Goal: Information Seeking & Learning: Learn about a topic

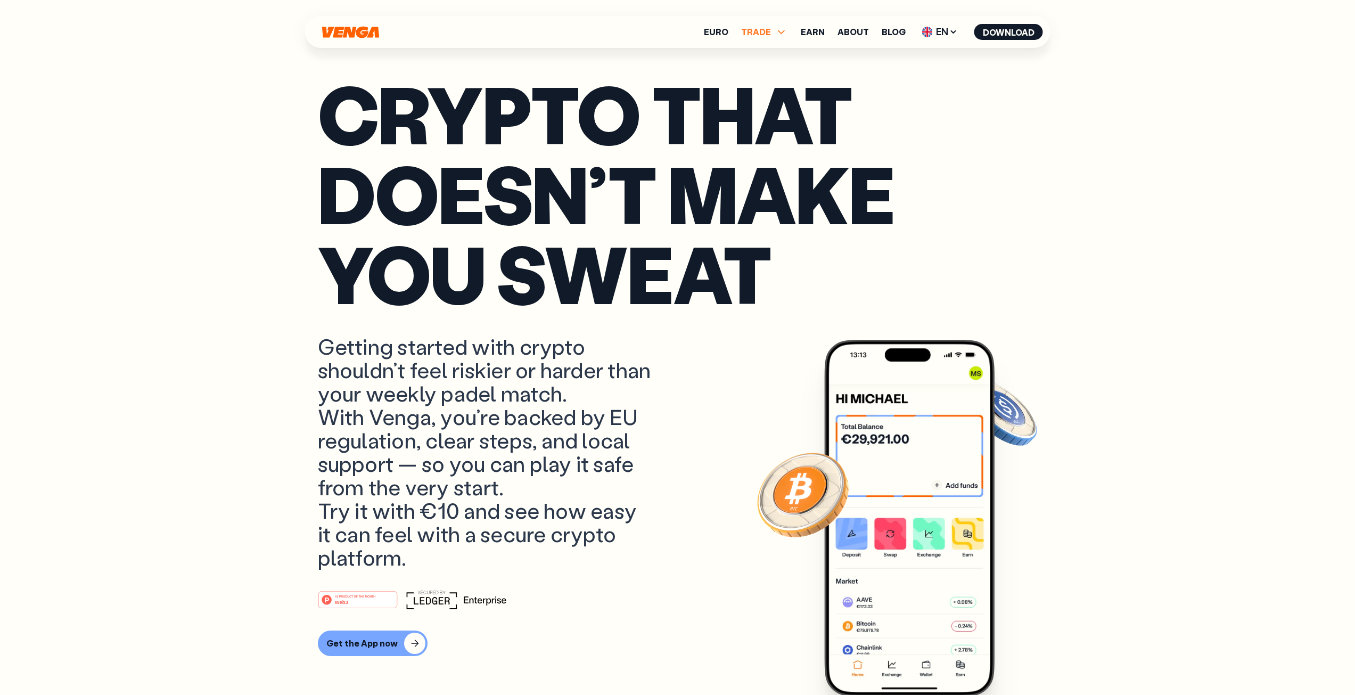
click at [767, 31] on span "TRADE" at bounding box center [756, 32] width 30 height 9
click at [469, 465] on p "Getting started with crypto shouldn’t feel riskier or harder than your weekly p…" at bounding box center [486, 451] width 337 height 234
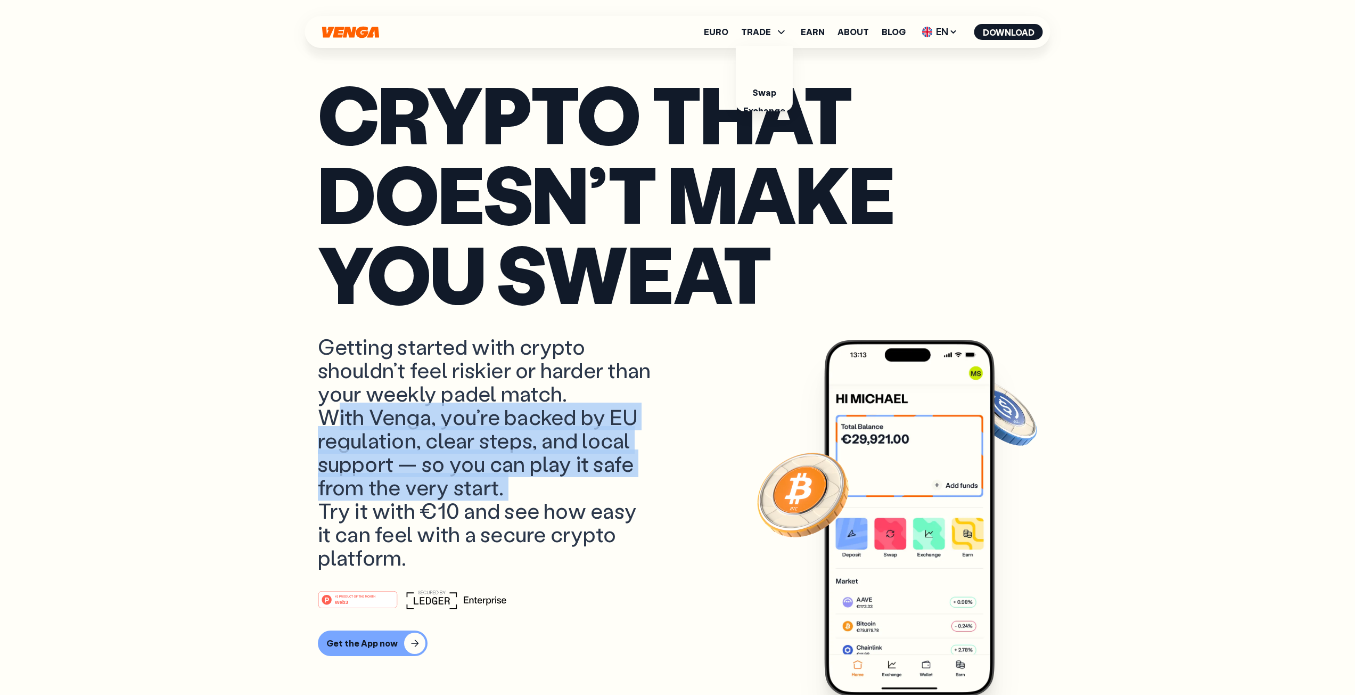
click at [469, 465] on p "Getting started with crypto shouldn’t feel riskier or harder than your weekly p…" at bounding box center [486, 451] width 337 height 234
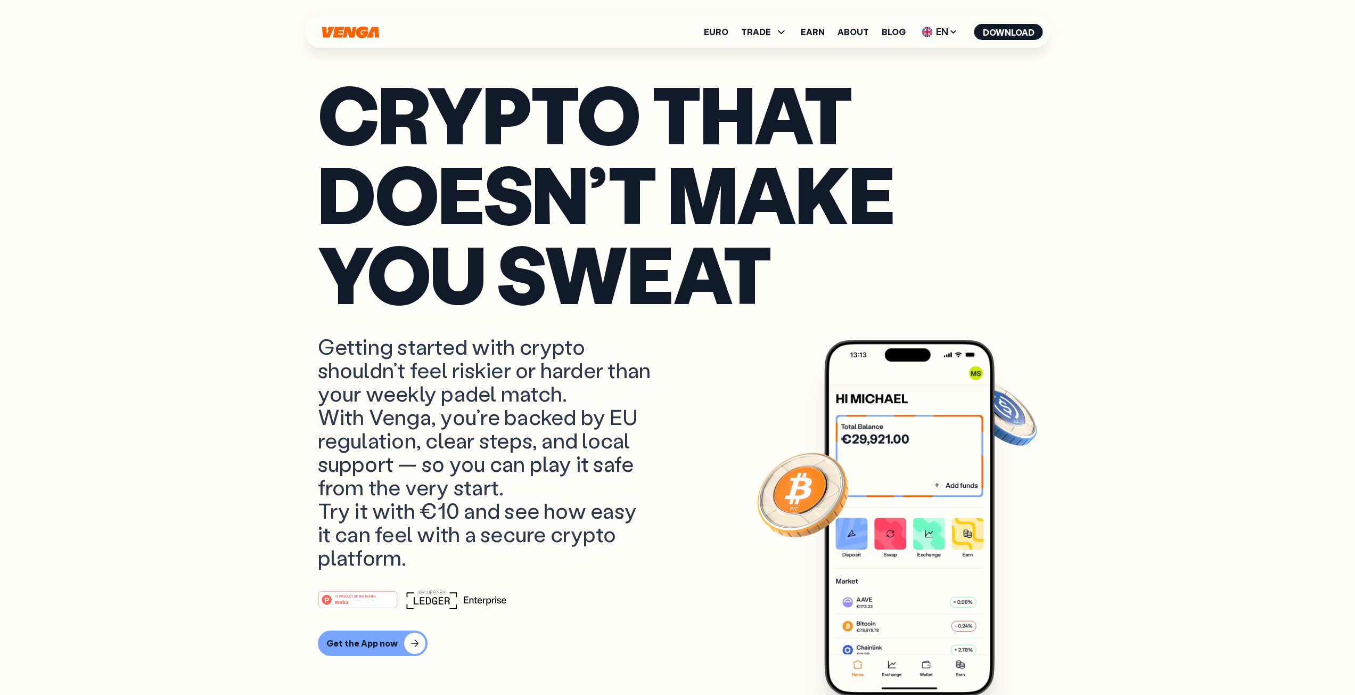
click at [325, 351] on p "Getting started with crypto shouldn’t feel riskier or harder than your weekly p…" at bounding box center [486, 451] width 337 height 234
drag, startPoint x: 324, startPoint y: 346, endPoint x: 440, endPoint y: 560, distance: 243.5
click at [440, 560] on p "Getting started with crypto shouldn’t feel riskier or harder than your weekly p…" at bounding box center [486, 451] width 337 height 234
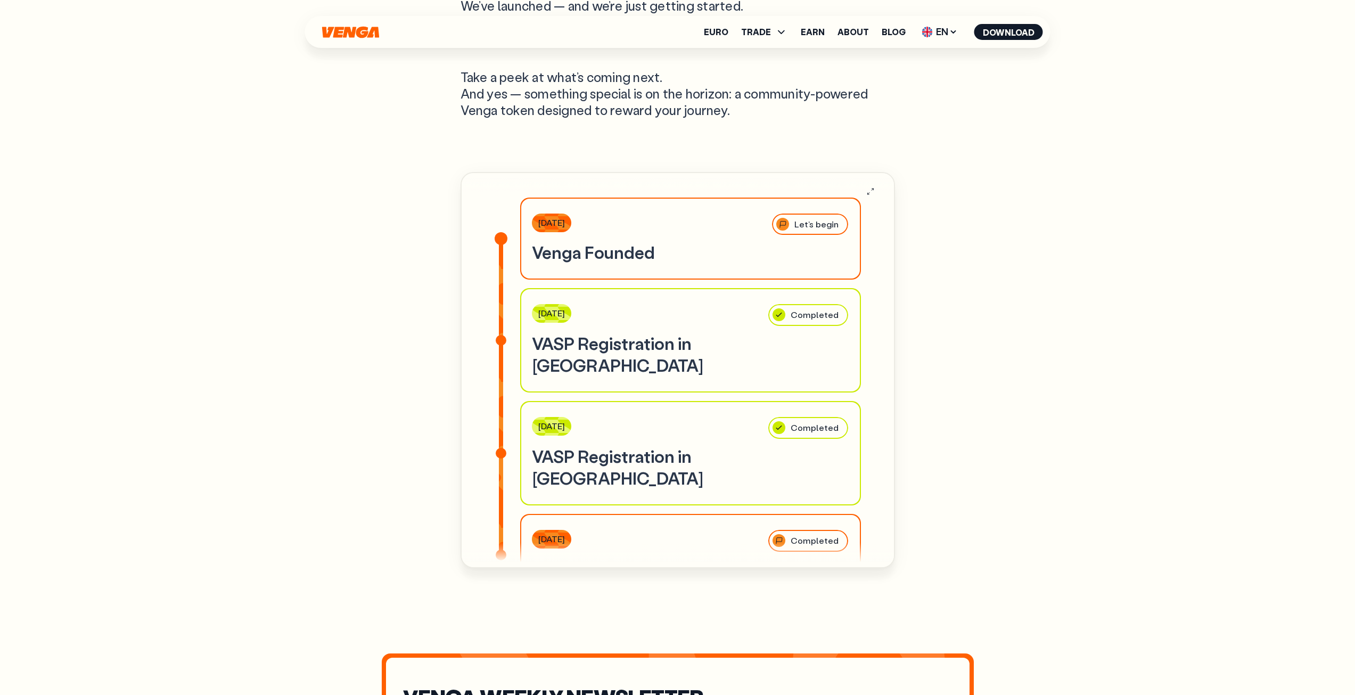
scroll to position [3834, 0]
drag, startPoint x: 574, startPoint y: 452, endPoint x: 695, endPoint y: 454, distance: 120.9
click at [695, 454] on h3 "VASP Registration in [GEOGRAPHIC_DATA]" at bounding box center [690, 468] width 317 height 44
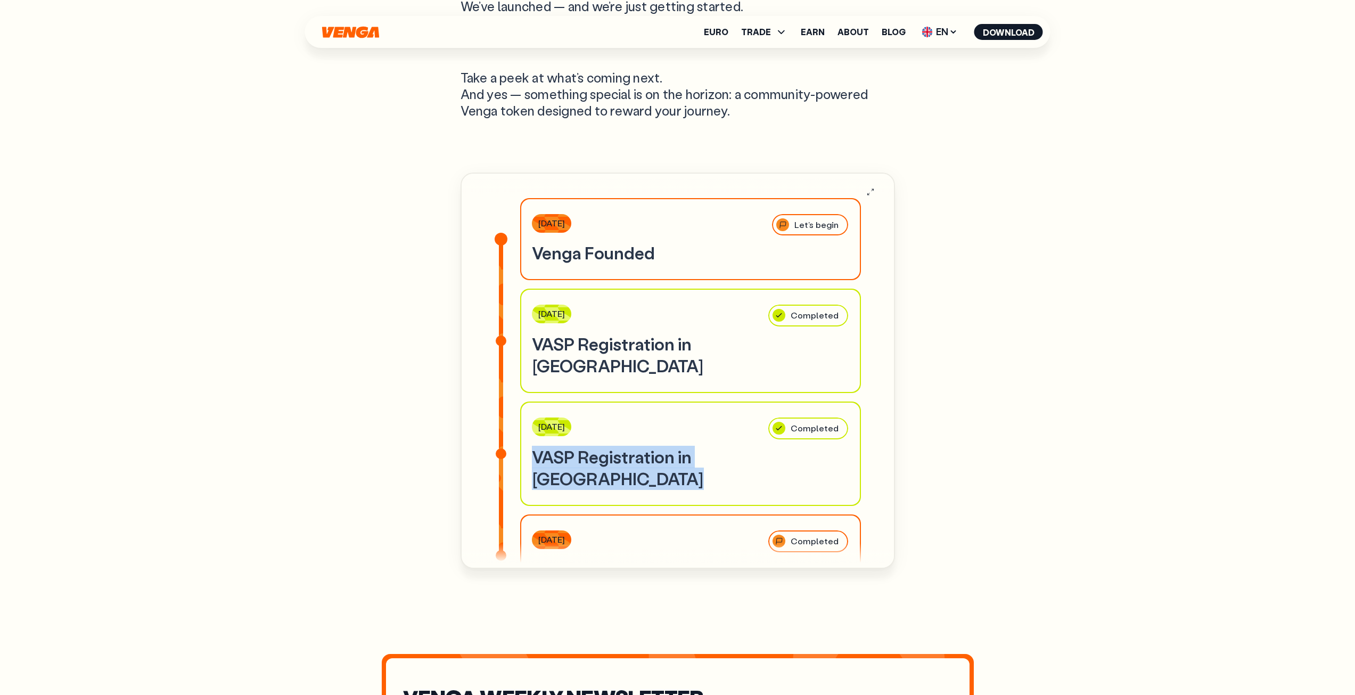
click at [695, 454] on h3 "VASP Registration in [GEOGRAPHIC_DATA]" at bounding box center [690, 468] width 317 height 44
click at [628, 357] on h3 "VASP Registration in [GEOGRAPHIC_DATA]" at bounding box center [690, 355] width 317 height 44
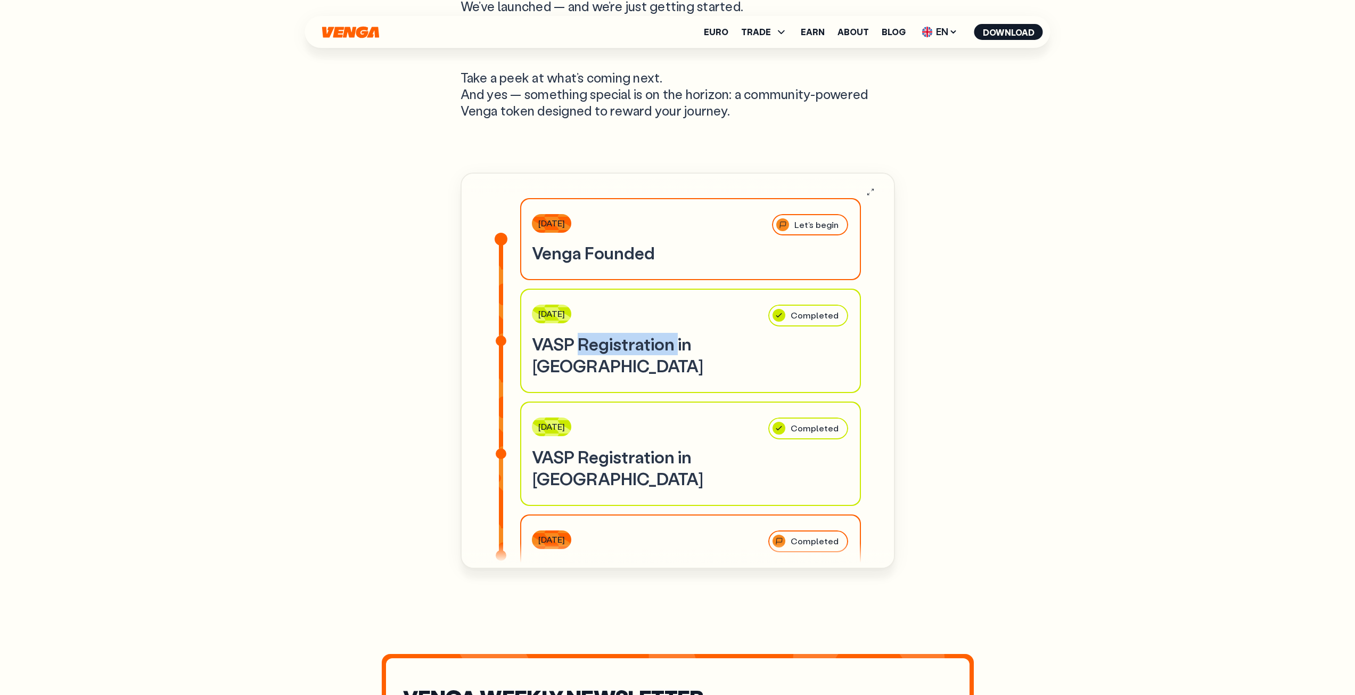
click at [628, 357] on h3 "VASP Registration in [GEOGRAPHIC_DATA]" at bounding box center [690, 355] width 317 height 44
click at [627, 358] on h3 "VASP Registration in [GEOGRAPHIC_DATA]" at bounding box center [690, 355] width 317 height 44
click at [296, 579] on div "Our Roadmap We’ve launched — and we’re just getting started. From new features …" at bounding box center [677, 392] width 767 height 994
click at [621, 456] on h3 "VASP Registration in [GEOGRAPHIC_DATA]" at bounding box center [690, 468] width 317 height 44
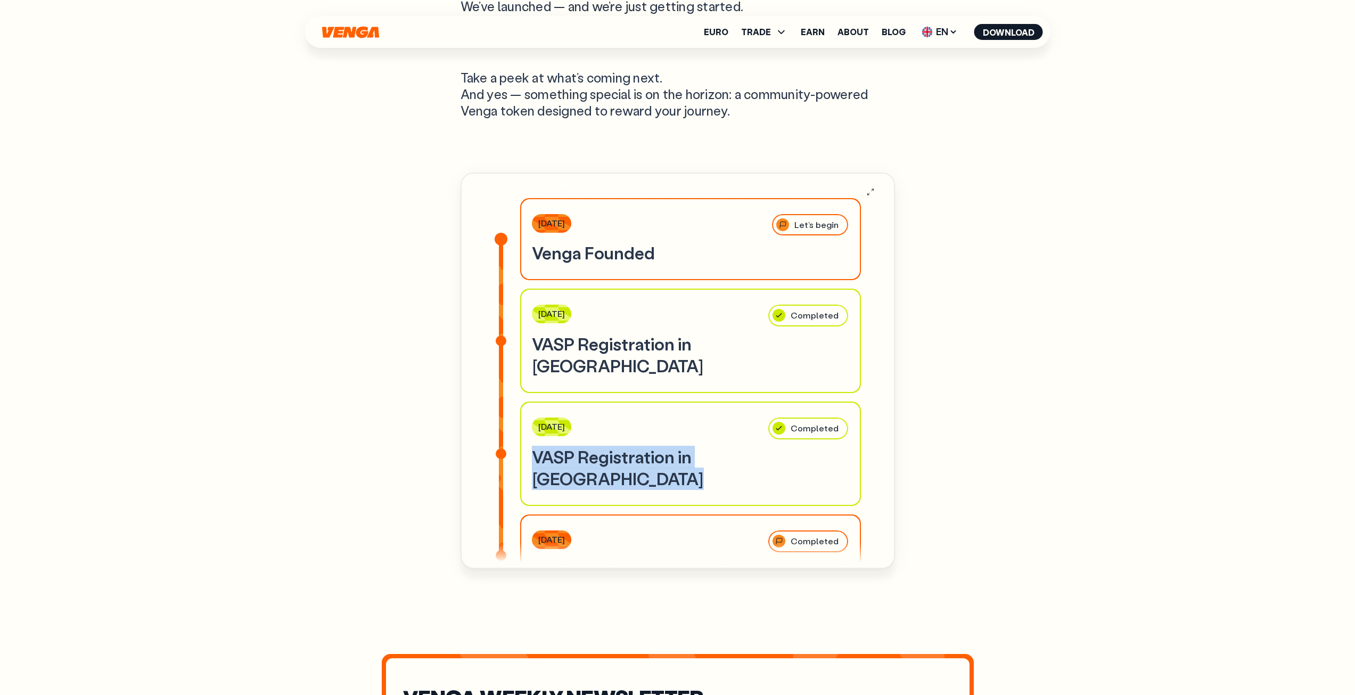
click at [621, 456] on h3 "VASP Registration in [GEOGRAPHIC_DATA]" at bounding box center [690, 468] width 317 height 44
click at [403, 485] on div "Our Roadmap We’ve launched — and we’re just getting started. From new features …" at bounding box center [677, 392] width 767 height 994
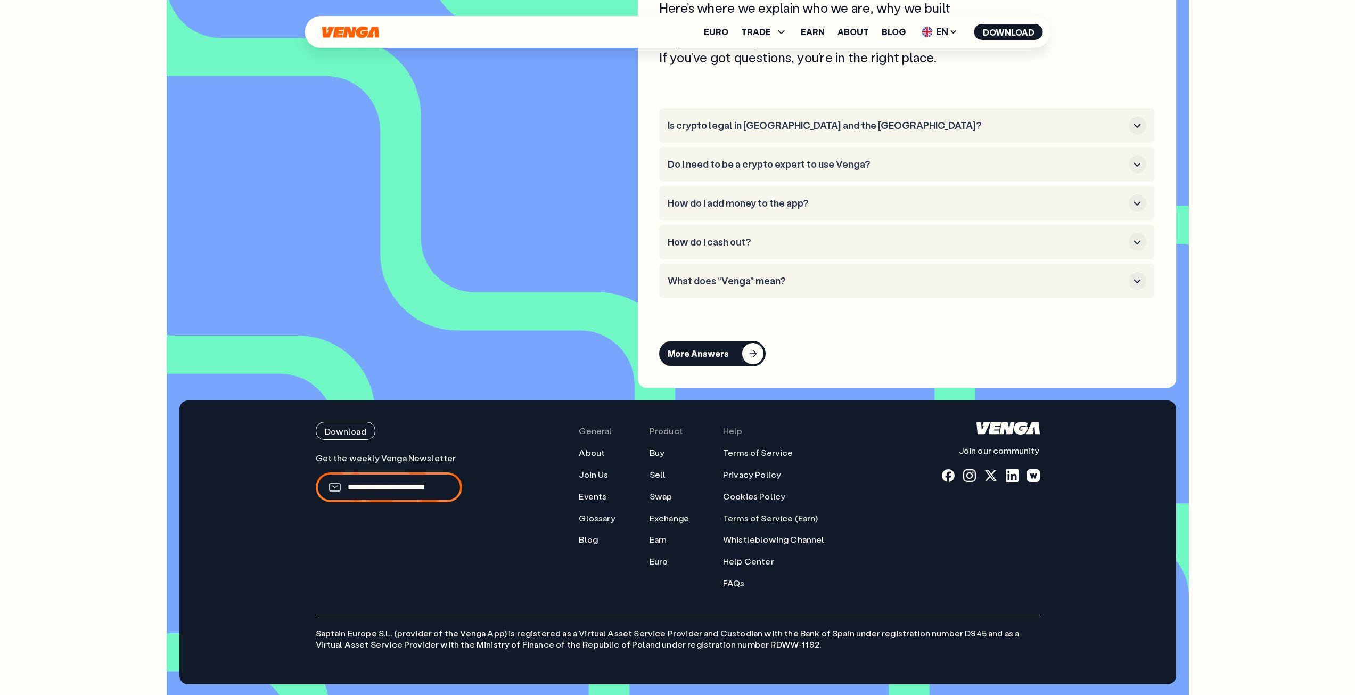
scroll to position [5148, 0]
drag, startPoint x: 555, startPoint y: 634, endPoint x: 729, endPoint y: 633, distance: 173.6
click at [729, 633] on p "Saptain Europe S.L. (provider of the Venga App) is registered as a Virtual Asse…" at bounding box center [678, 632] width 724 height 36
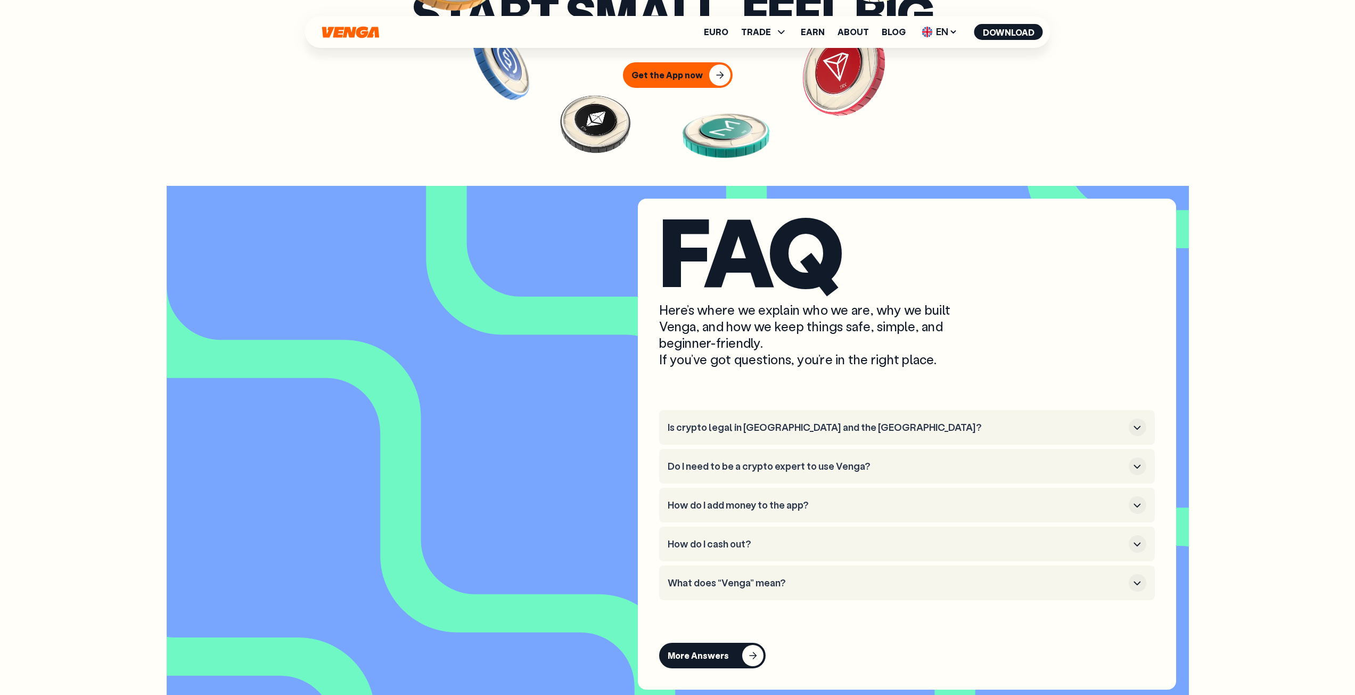
scroll to position [4828, 0]
click at [777, 551] on h3 "How do I cash out?" at bounding box center [896, 545] width 457 height 12
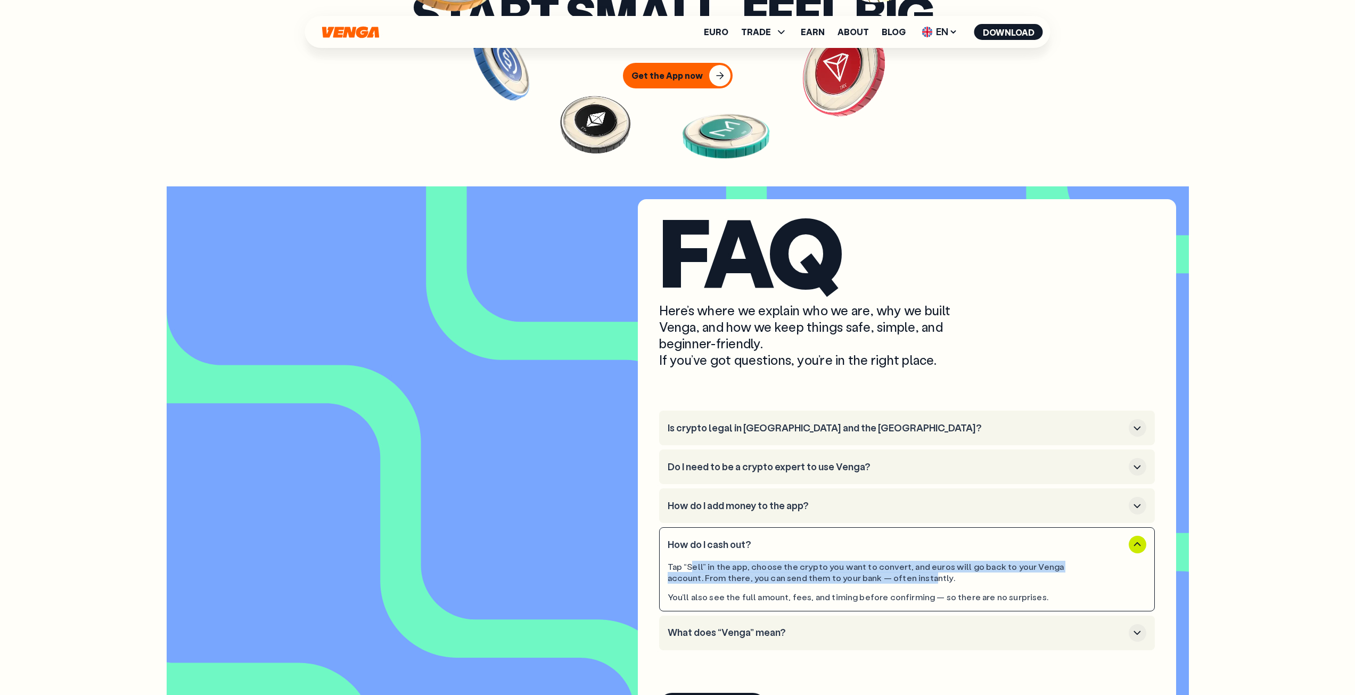
drag, startPoint x: 693, startPoint y: 584, endPoint x: 891, endPoint y: 596, distance: 198.5
click at [891, 584] on div "Tap “Sell” in the app, choose the crypto you want to convert, and euros will go…" at bounding box center [877, 572] width 419 height 22
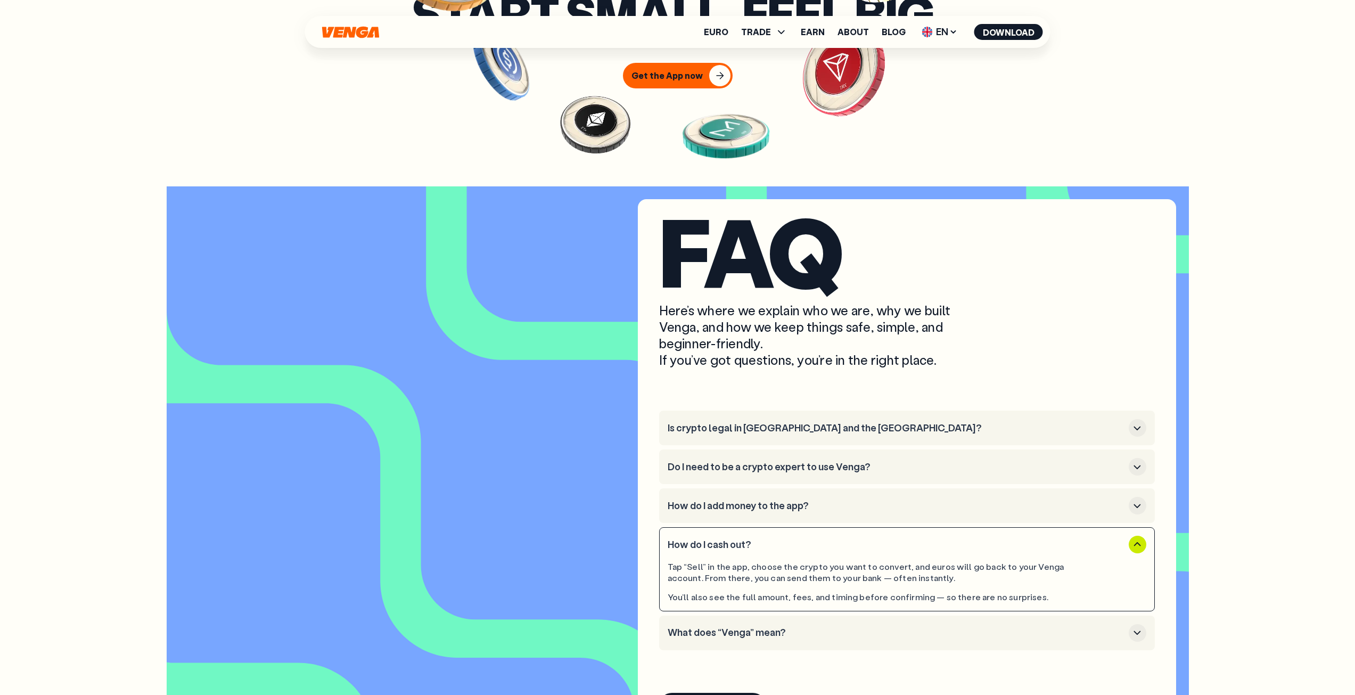
click at [818, 473] on h3 "Do I need to be a crypto expert to use Venga?" at bounding box center [896, 467] width 457 height 12
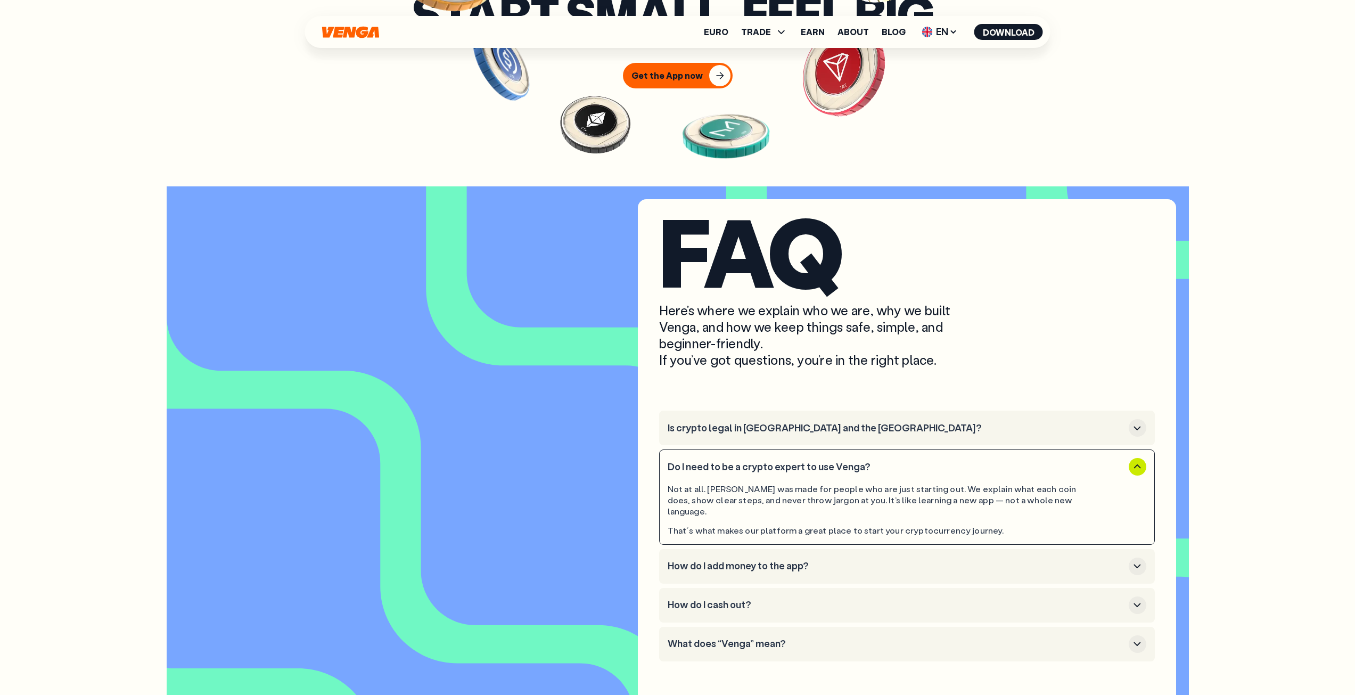
click at [820, 434] on h3 "Is crypto legal in [GEOGRAPHIC_DATA] and the [GEOGRAPHIC_DATA]?" at bounding box center [896, 428] width 457 height 12
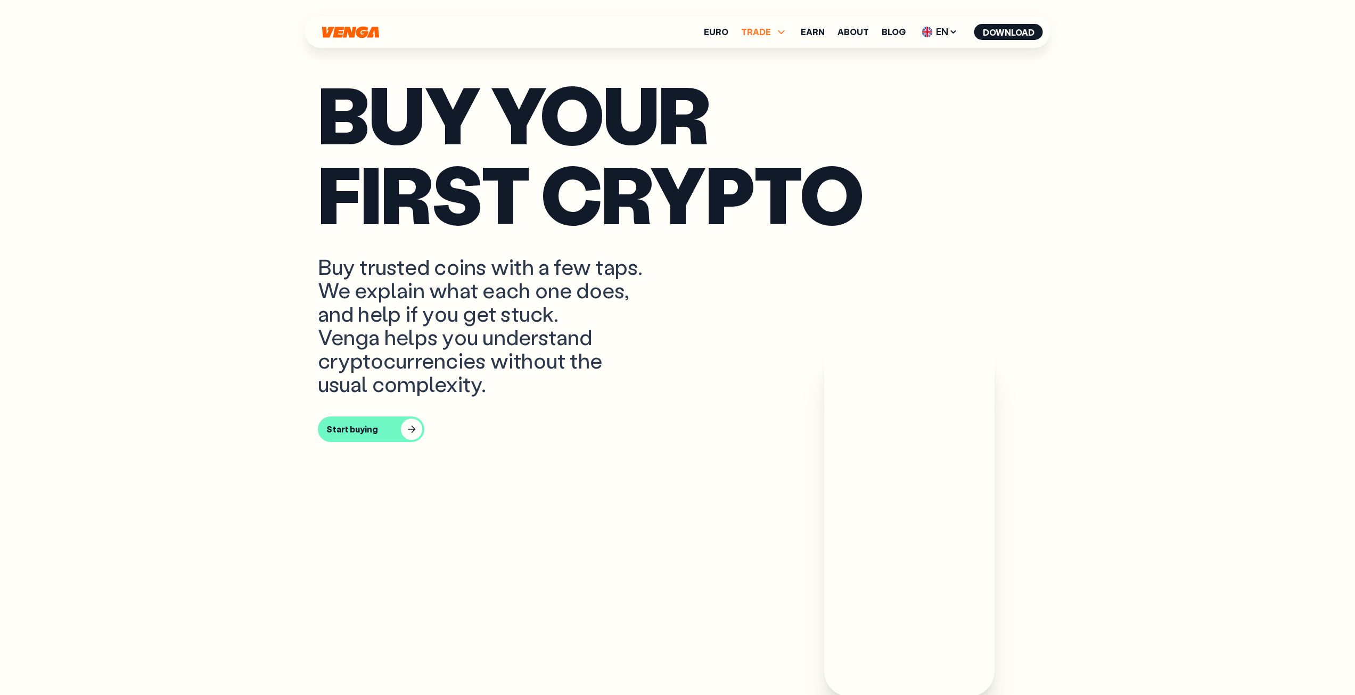
scroll to position [728, 0]
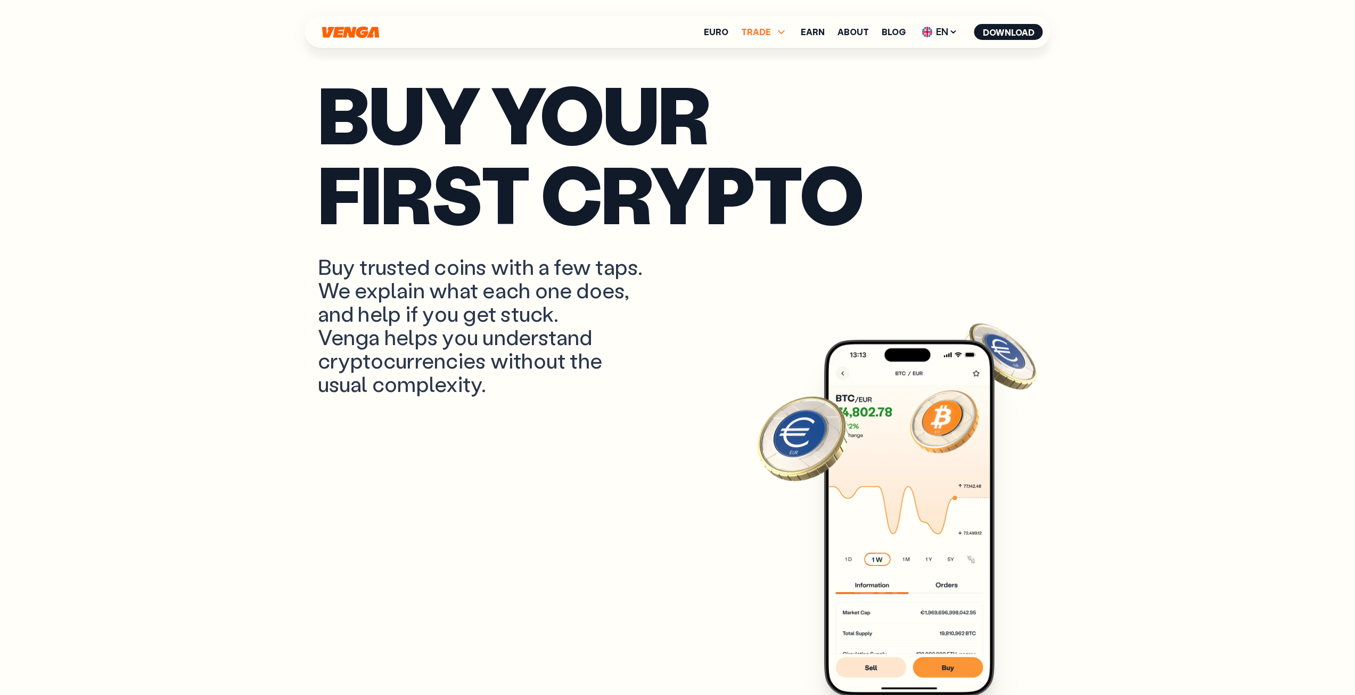
click at [785, 35] on icon at bounding box center [781, 32] width 13 height 13
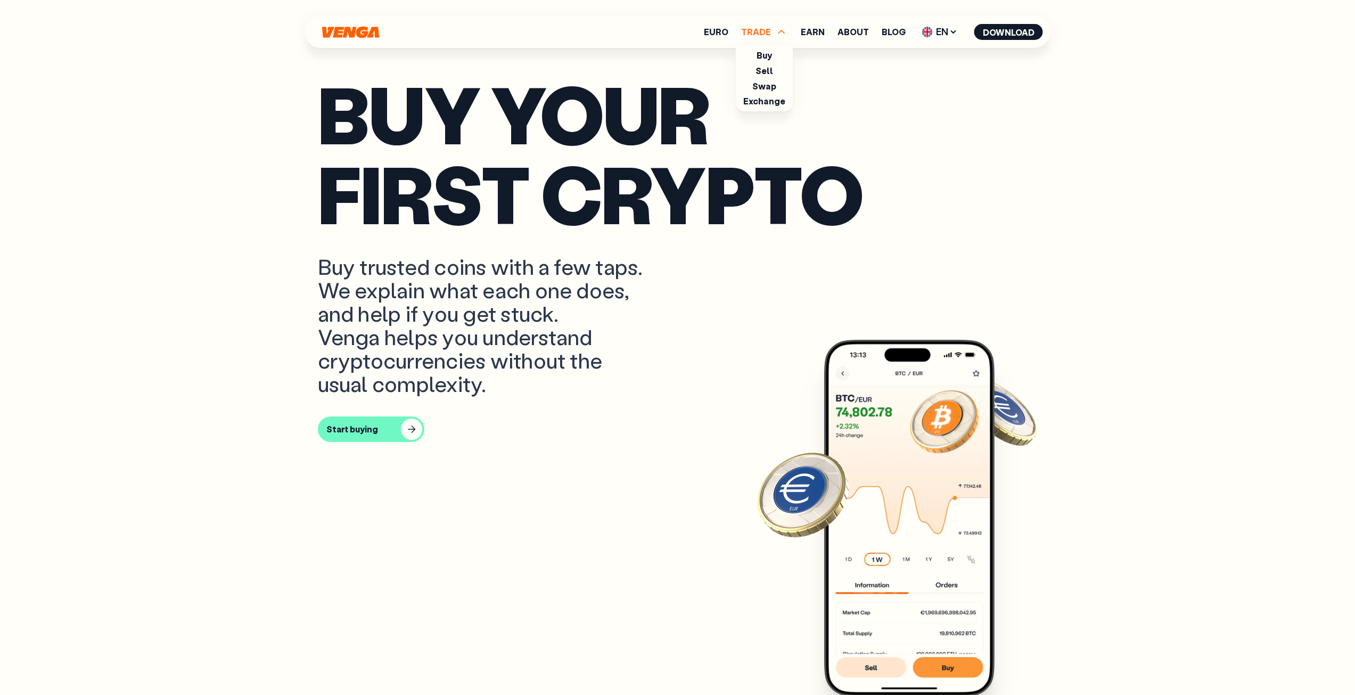
scroll to position [728, 0]
